Goal: Navigation & Orientation: Find specific page/section

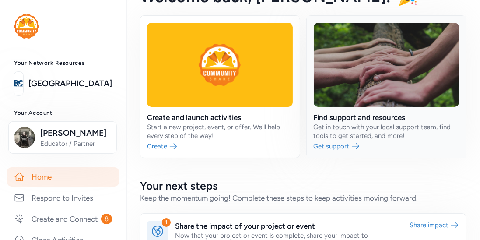
scroll to position [24, 0]
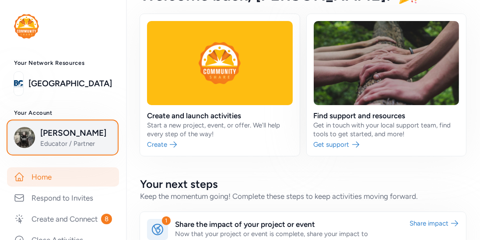
click at [80, 132] on span "[PERSON_NAME]" at bounding box center [75, 133] width 71 height 12
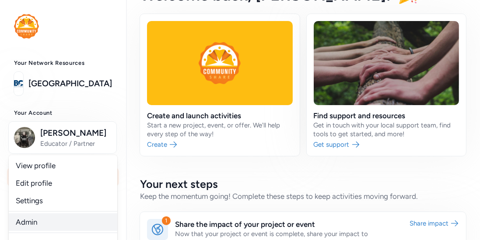
click at [35, 218] on link "Admin" at bounding box center [63, 221] width 108 height 17
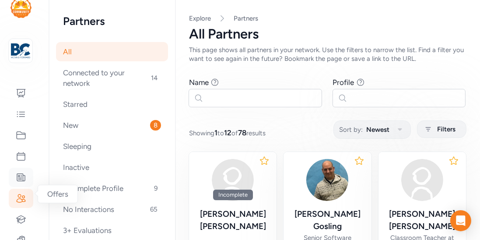
scroll to position [18, 0]
click at [21, 191] on icon at bounding box center [21, 196] width 10 height 10
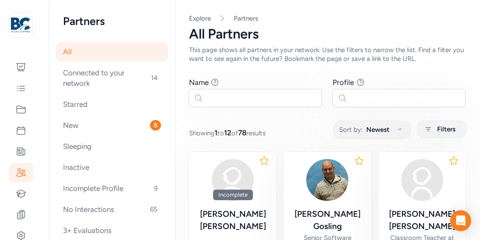
scroll to position [42, 0]
click at [24, 174] on icon at bounding box center [21, 172] width 10 height 10
click at [24, 195] on icon at bounding box center [21, 192] width 9 height 7
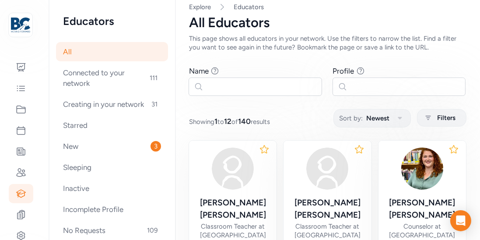
scroll to position [10, 0]
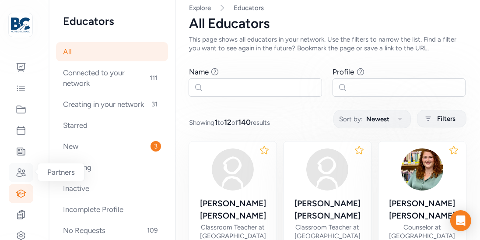
click at [25, 172] on icon at bounding box center [21, 172] width 10 height 10
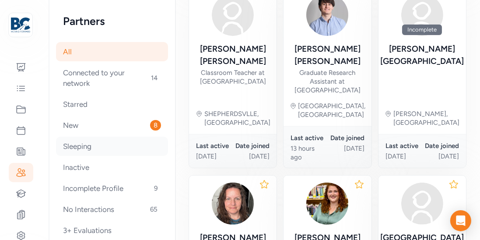
scroll to position [342, 0]
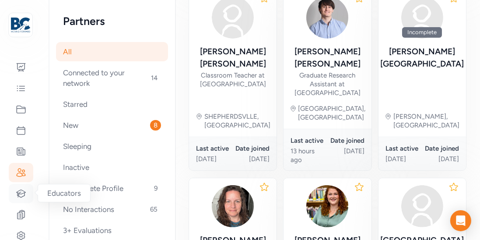
click at [27, 192] on div at bounding box center [21, 193] width 24 height 19
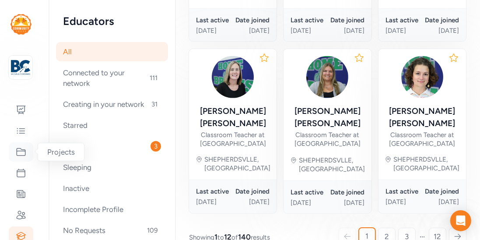
click at [20, 157] on icon at bounding box center [21, 151] width 10 height 10
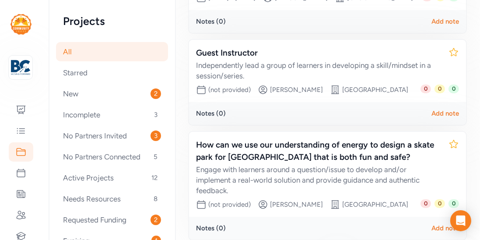
scroll to position [389, 0]
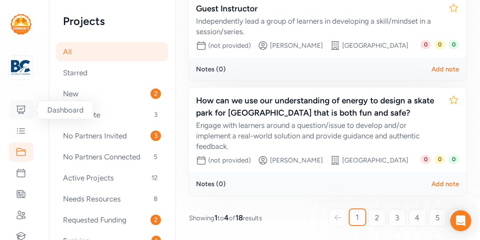
click at [19, 108] on icon at bounding box center [21, 110] width 10 height 10
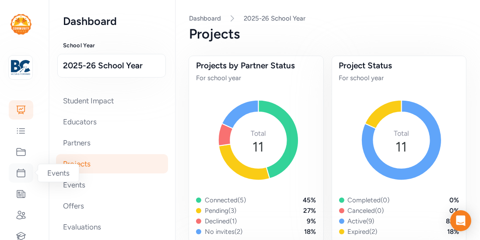
click at [17, 171] on icon at bounding box center [21, 173] width 8 height 8
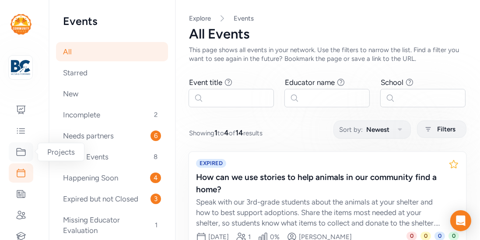
click at [20, 156] on icon at bounding box center [21, 151] width 10 height 10
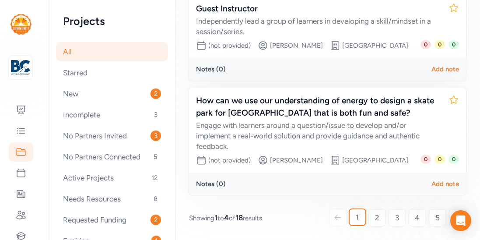
scroll to position [389, 0]
click at [373, 214] on link "2" at bounding box center [376, 217] width 17 height 17
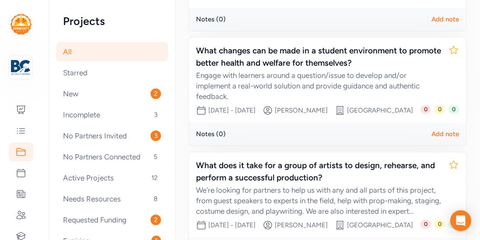
scroll to position [345, 0]
